Goal: Share content

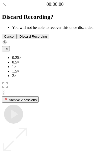
scroll to position [36, 0]
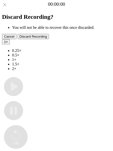
type input "**********"
